Goal: Information Seeking & Learning: Compare options

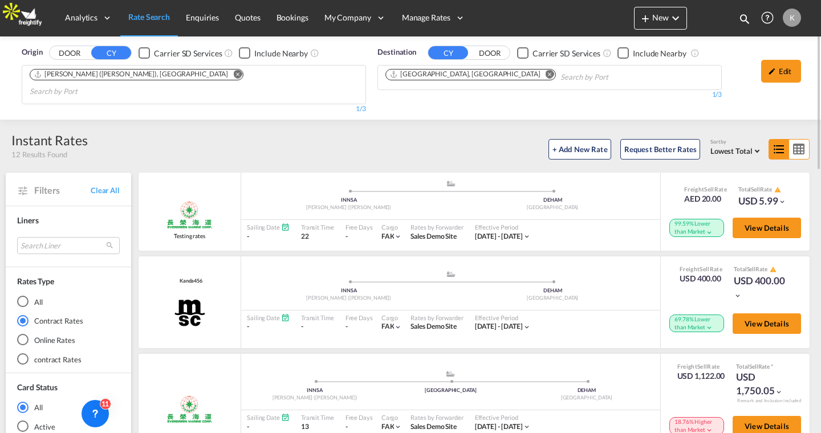
click at [44, 335] on md-radio-button "Online Rates" at bounding box center [68, 340] width 103 height 11
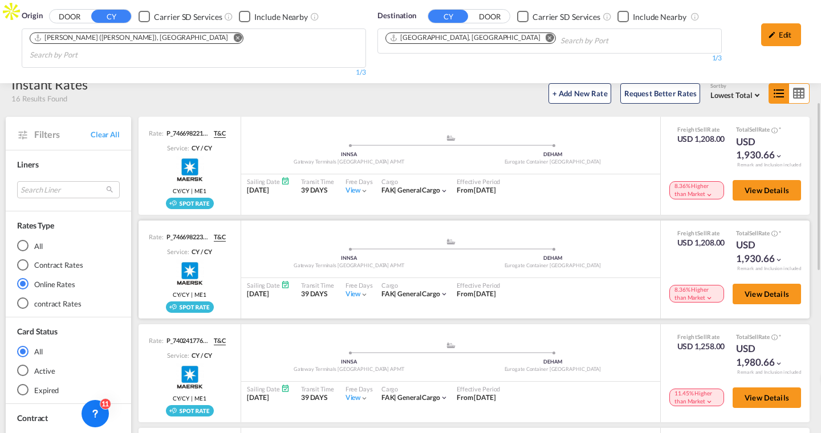
scroll to position [113, 0]
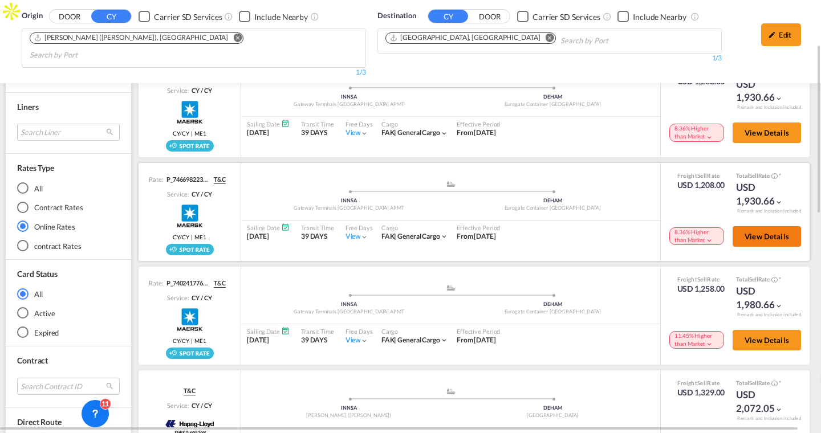
click at [774, 232] on span "View Details" at bounding box center [766, 236] width 44 height 9
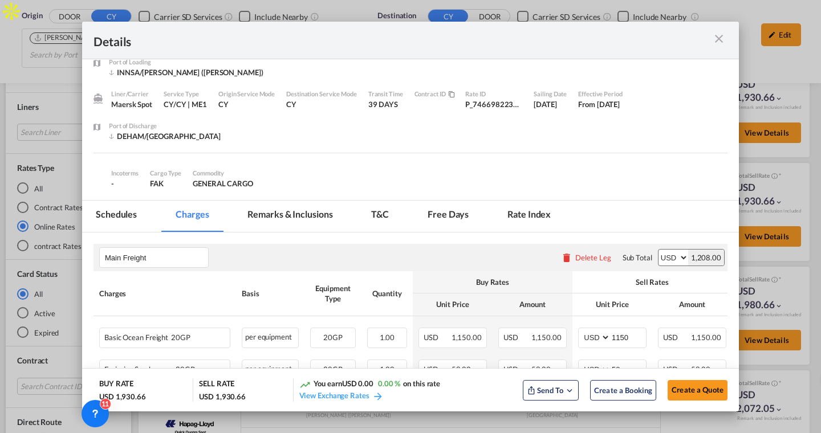
scroll to position [3, 0]
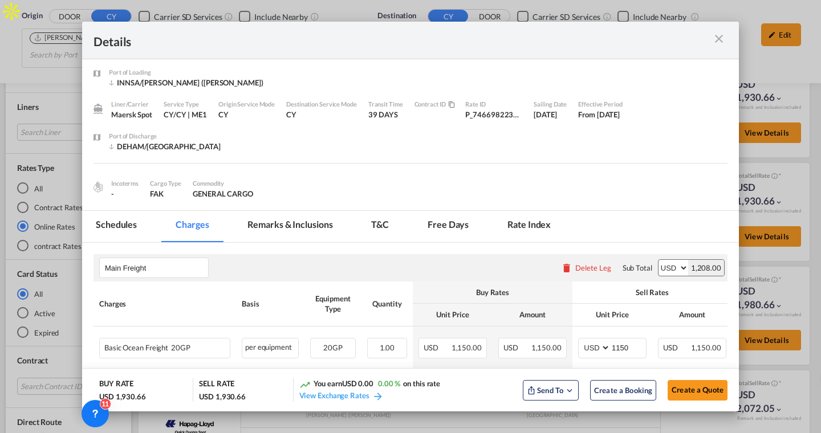
click at [131, 225] on md-tab-item "Schedules" at bounding box center [116, 226] width 68 height 31
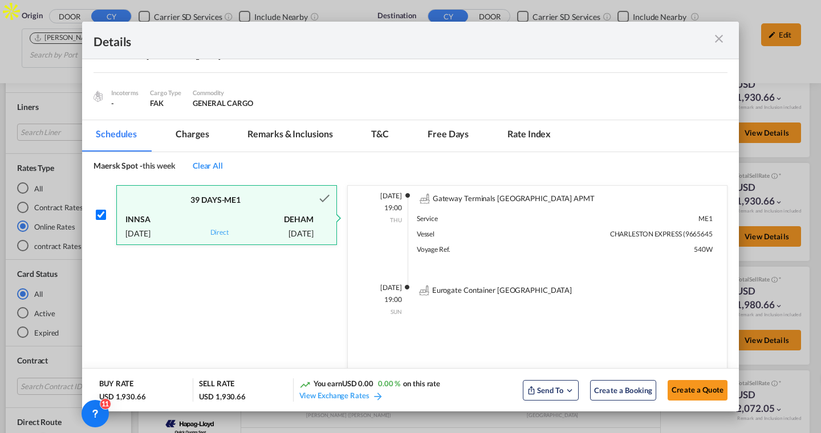
scroll to position [87, 0]
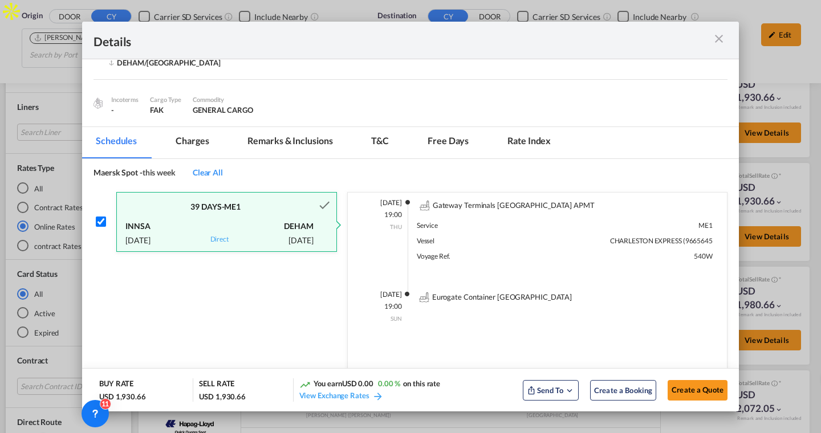
click at [201, 137] on md-tab-item "Charges" at bounding box center [192, 142] width 60 height 31
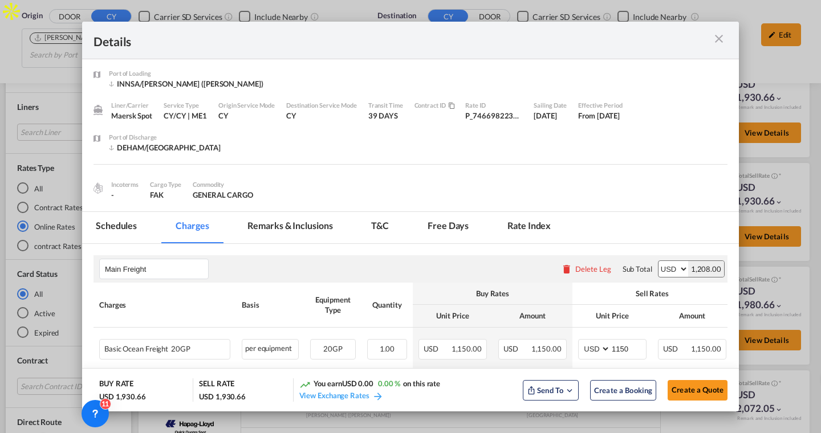
scroll to position [0, 0]
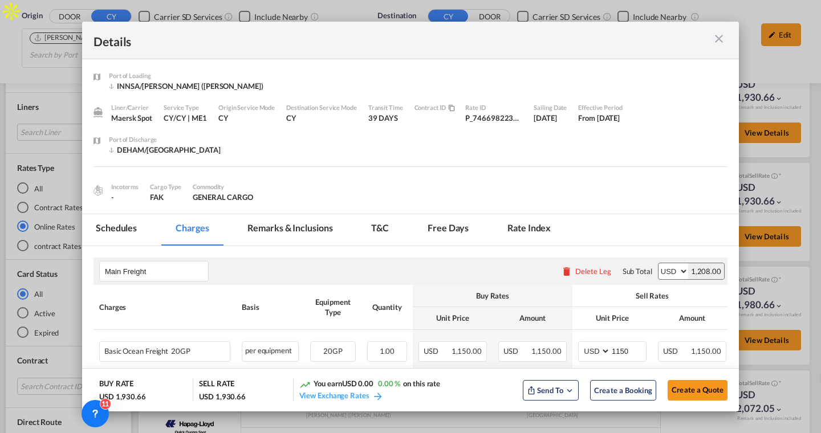
click at [718, 40] on md-icon "icon-close m-3 fg-AAA8AD cursor" at bounding box center [719, 39] width 14 height 14
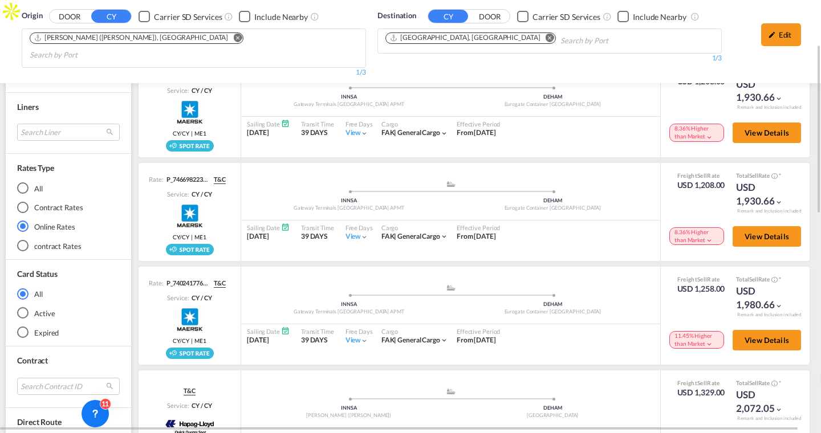
click at [54, 202] on md-radio-button "Contract Rates" at bounding box center [68, 207] width 103 height 11
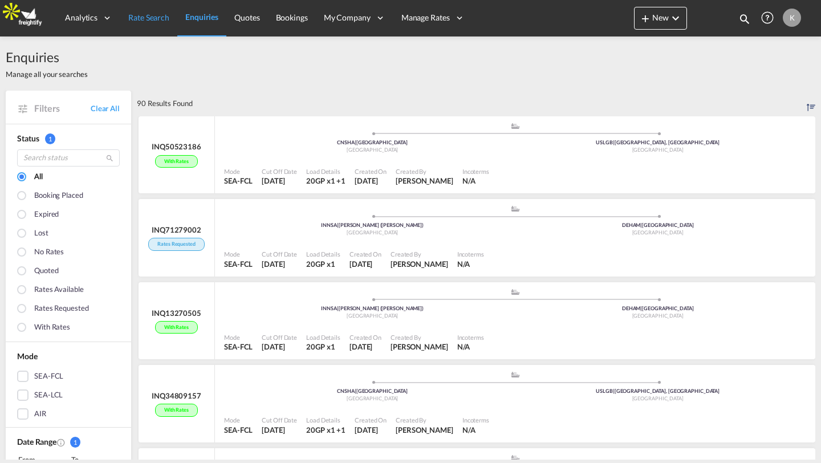
click at [156, 18] on span "Rate Search" at bounding box center [148, 18] width 41 height 10
